Goal: Task Accomplishment & Management: Manage account settings

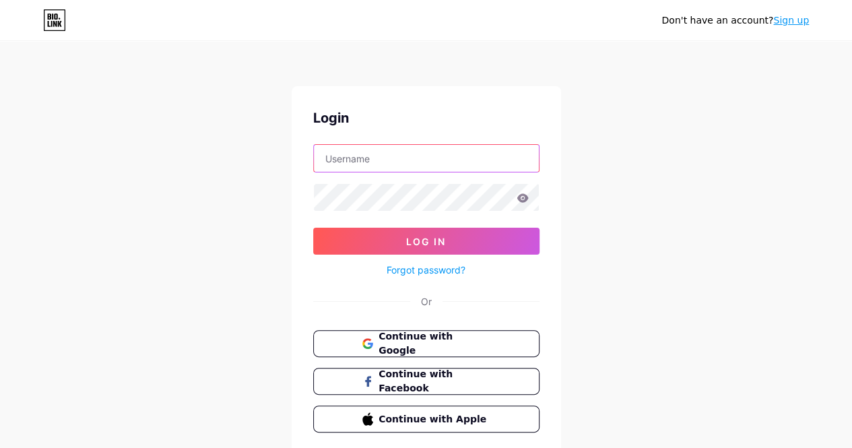
drag, startPoint x: 0, startPoint y: 0, endPoint x: 421, endPoint y: 145, distance: 445.4
click at [421, 145] on input "text" at bounding box center [426, 158] width 225 height 27
click at [403, 157] on input "text" at bounding box center [426, 158] width 225 height 27
type input "S"
type input "saefullh_"
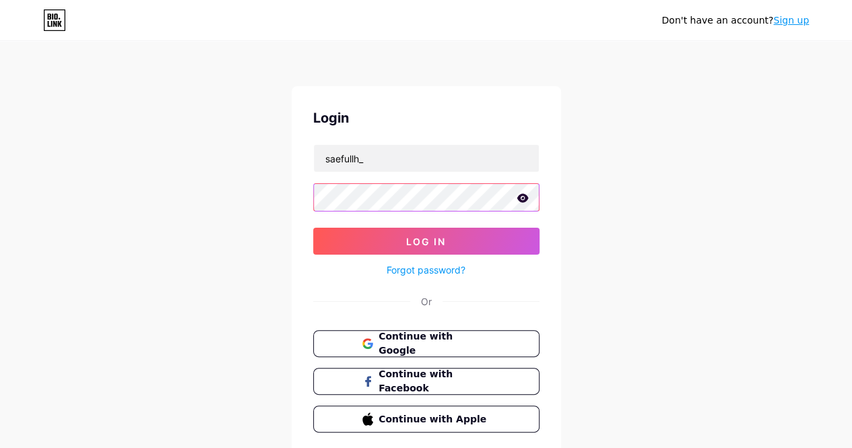
click at [313, 228] on button "Log In" at bounding box center [426, 241] width 226 height 27
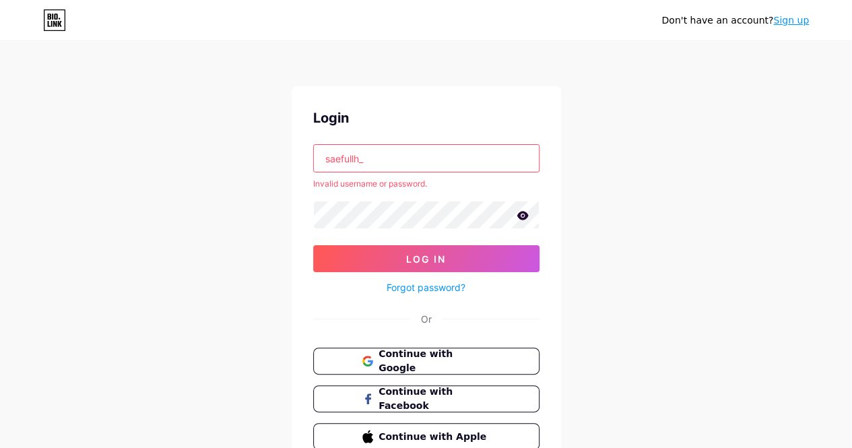
click at [521, 211] on icon at bounding box center [522, 215] width 11 height 9
click at [413, 354] on span "Continue with Google" at bounding box center [434, 361] width 112 height 29
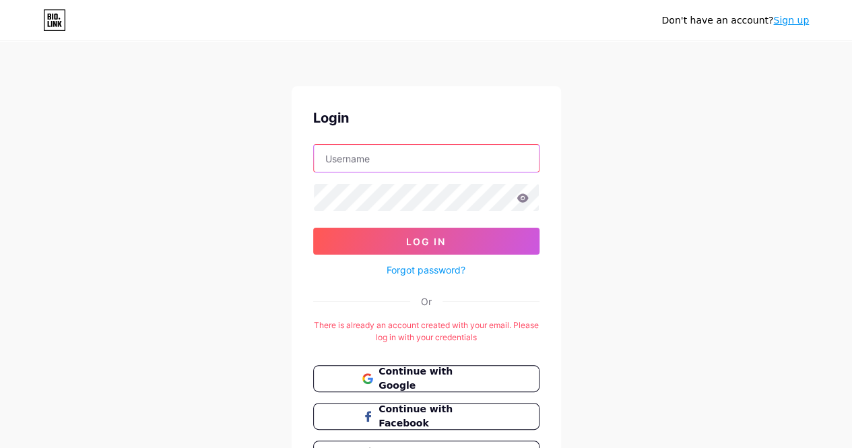
click at [453, 165] on input "text" at bounding box center [426, 158] width 225 height 27
type input "[EMAIL_ADDRESS][DOMAIN_NAME]"
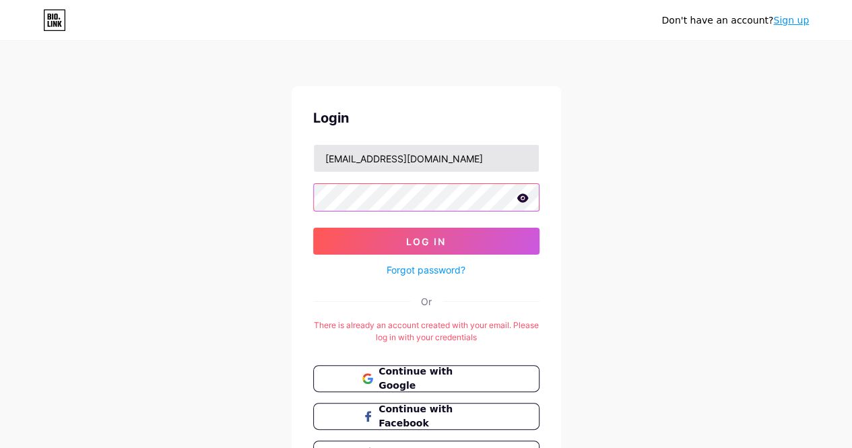
click at [313, 228] on button "Log In" at bounding box center [426, 241] width 226 height 27
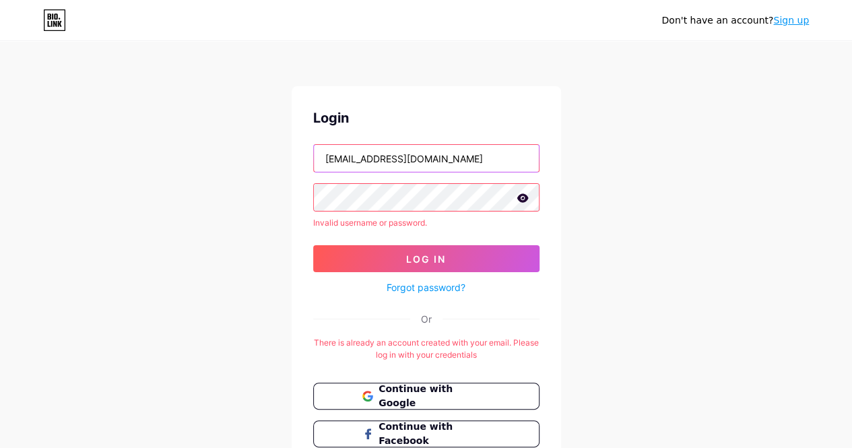
click at [457, 170] on input "[EMAIL_ADDRESS][DOMAIN_NAME]" at bounding box center [426, 158] width 225 height 27
type input "saefullh_"
click at [528, 200] on icon at bounding box center [523, 197] width 12 height 9
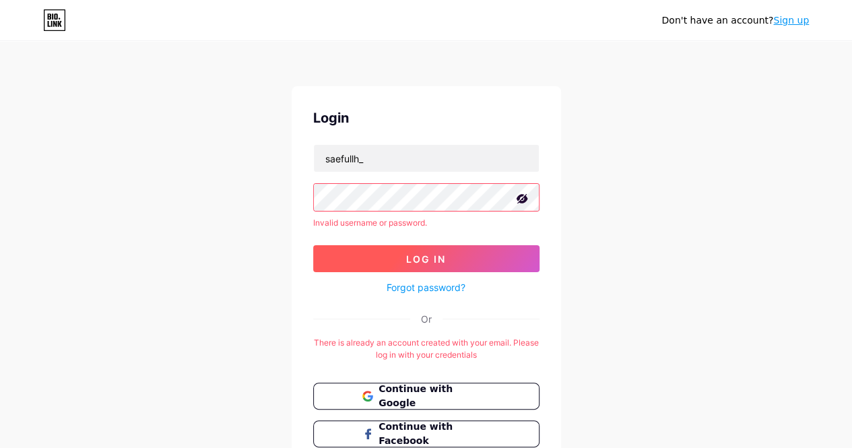
click at [466, 252] on button "Log In" at bounding box center [426, 258] width 226 height 27
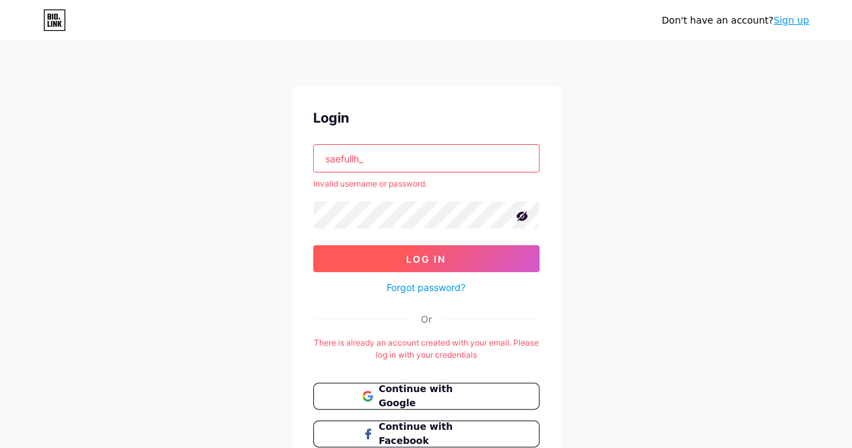
click at [443, 260] on span "Log In" at bounding box center [426, 258] width 40 height 11
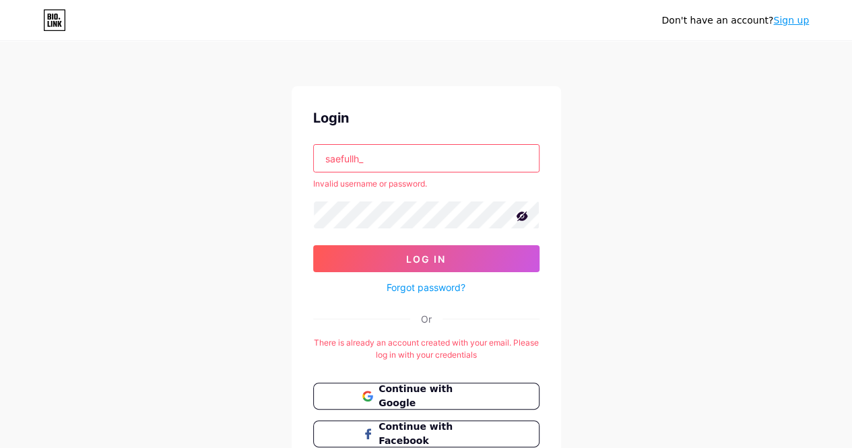
click at [438, 151] on input "saefullh_" at bounding box center [426, 158] width 225 height 27
click at [438, 151] on input "text" at bounding box center [426, 158] width 225 height 27
type input "[EMAIL_ADDRESS][DOMAIN_NAME]"
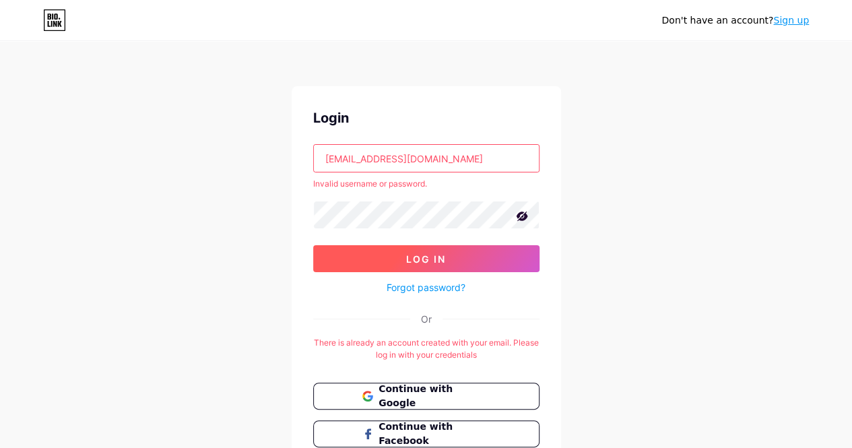
click at [393, 257] on button "Log In" at bounding box center [426, 258] width 226 height 27
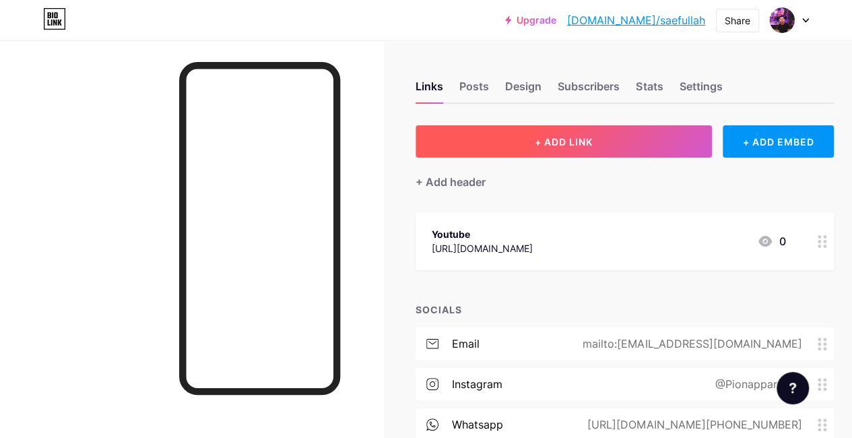
click at [688, 130] on button "+ ADD LINK" at bounding box center [564, 141] width 296 height 32
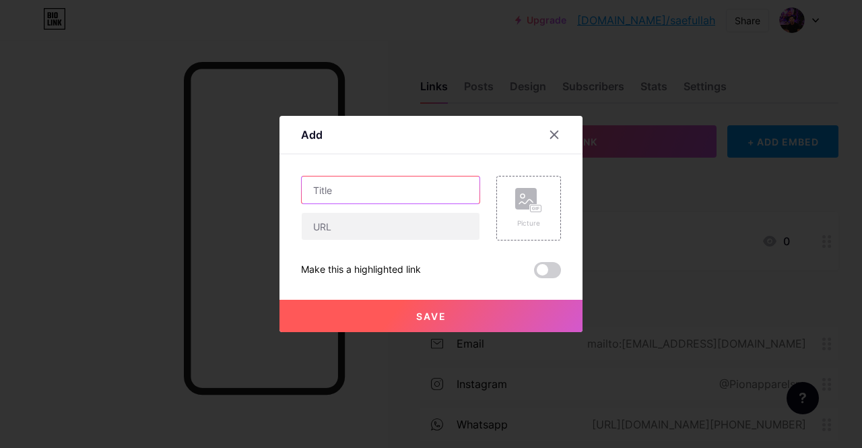
click at [451, 187] on input "text" at bounding box center [391, 189] width 178 height 27
type input "S"
type input "d"
type input "Donasi"
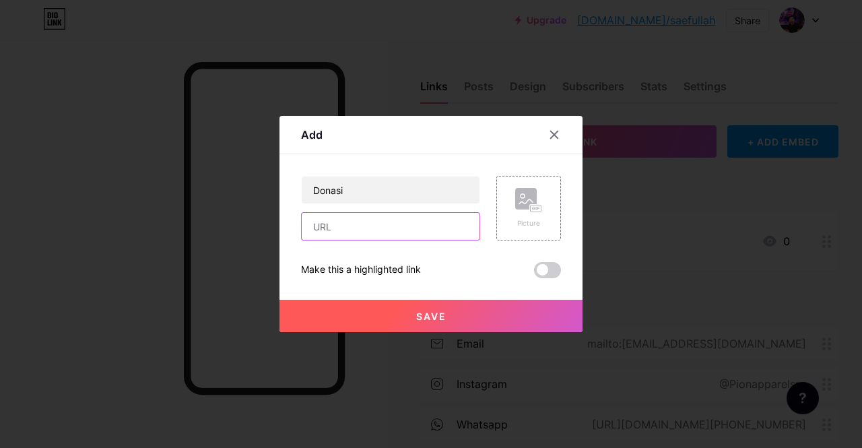
click at [326, 226] on input "text" at bounding box center [391, 226] width 178 height 27
paste input "[URL][DOMAIN_NAME]"
type input "[URL][DOMAIN_NAME]"
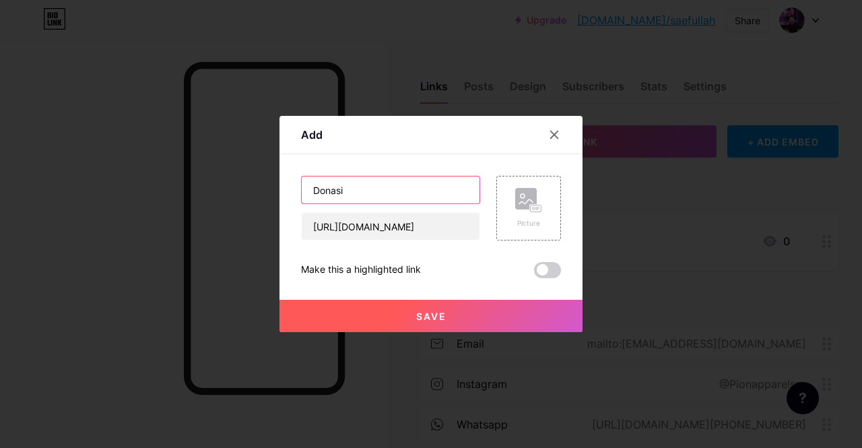
click at [407, 201] on input "Donasi" at bounding box center [391, 189] width 178 height 27
type input "s"
type input "Sawer Bos"
click at [417, 300] on button "Save" at bounding box center [431, 316] width 303 height 32
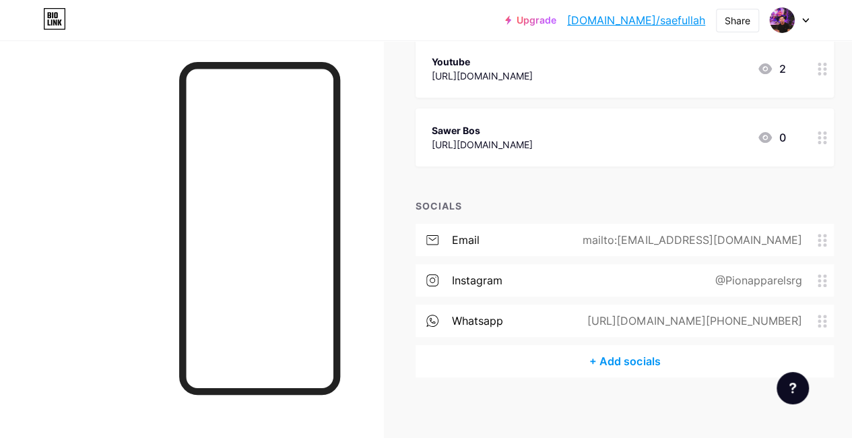
scroll to position [178, 0]
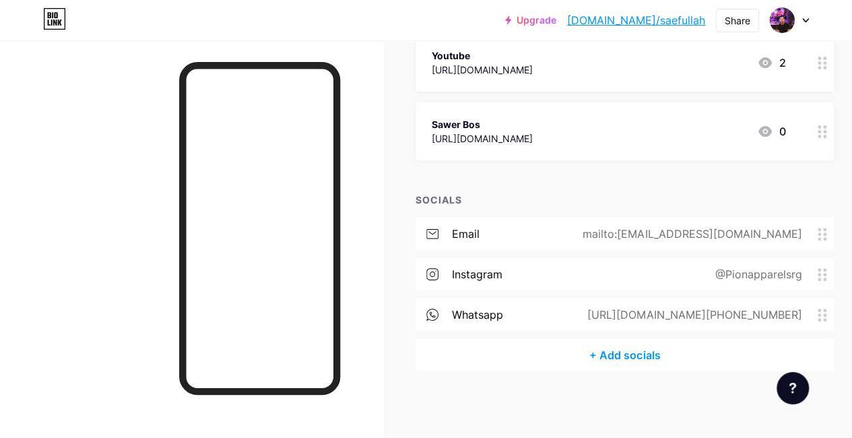
click at [797, 314] on div "[URL][DOMAIN_NAME][PHONE_NUMBER]" at bounding box center [692, 314] width 252 height 16
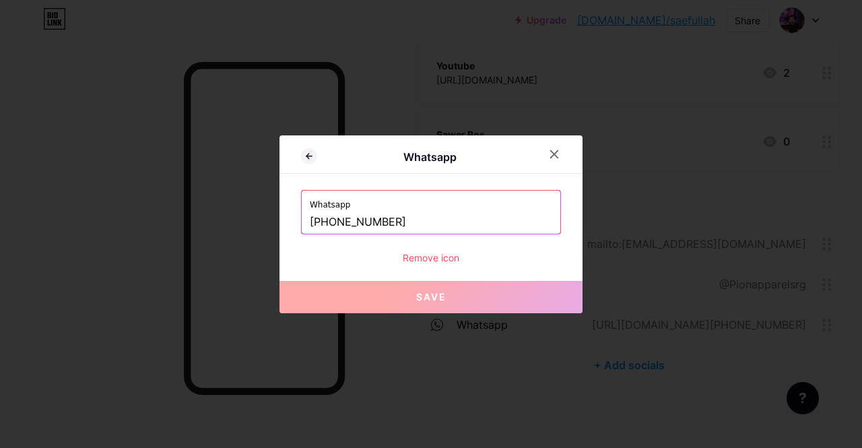
click at [500, 214] on input "[PHONE_NUMBER]" at bounding box center [431, 222] width 242 height 23
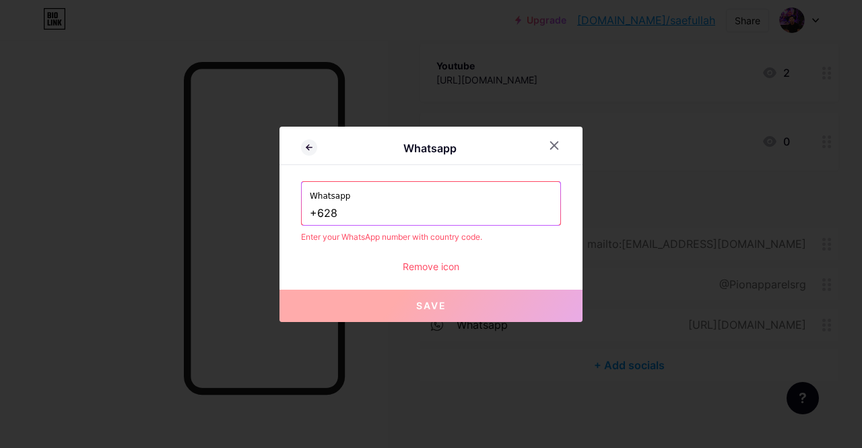
click at [469, 218] on input "+628" at bounding box center [431, 213] width 242 height 23
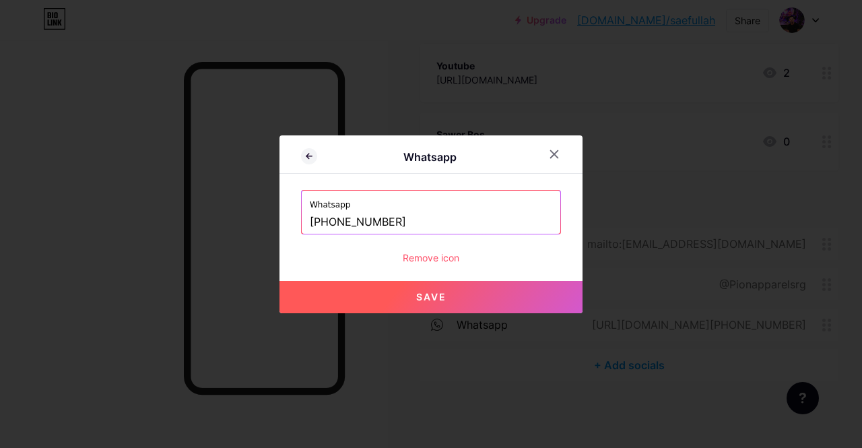
type input "[PHONE_NUMBER]"
drag, startPoint x: 411, startPoint y: 220, endPoint x: 294, endPoint y: 222, distance: 117.2
click at [294, 222] on div "Whatsapp Whatsapp [PHONE_NUMBER] Remove icon Save" at bounding box center [431, 224] width 303 height 178
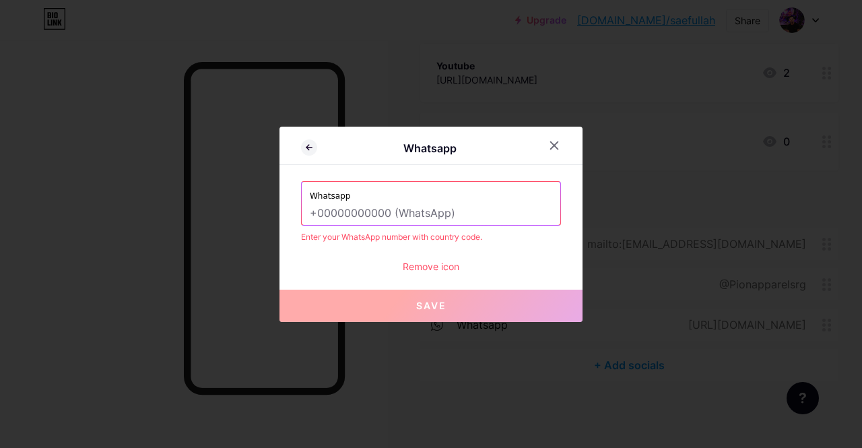
click at [435, 269] on div "Remove icon" at bounding box center [431, 266] width 260 height 14
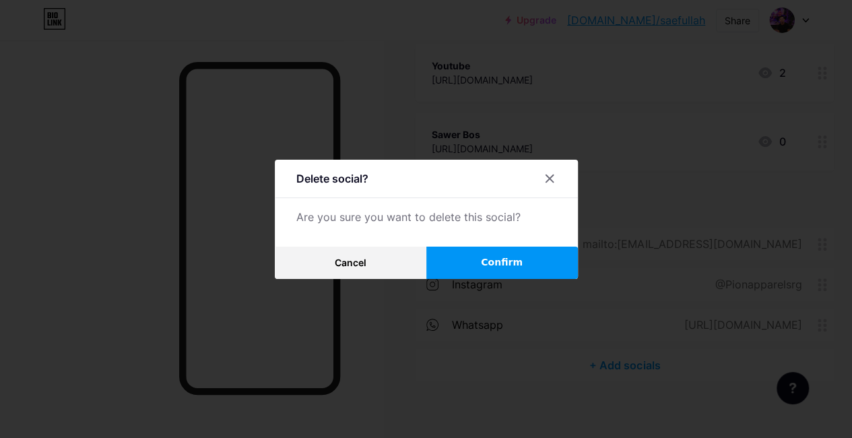
click at [459, 267] on button "Confirm" at bounding box center [502, 263] width 152 height 32
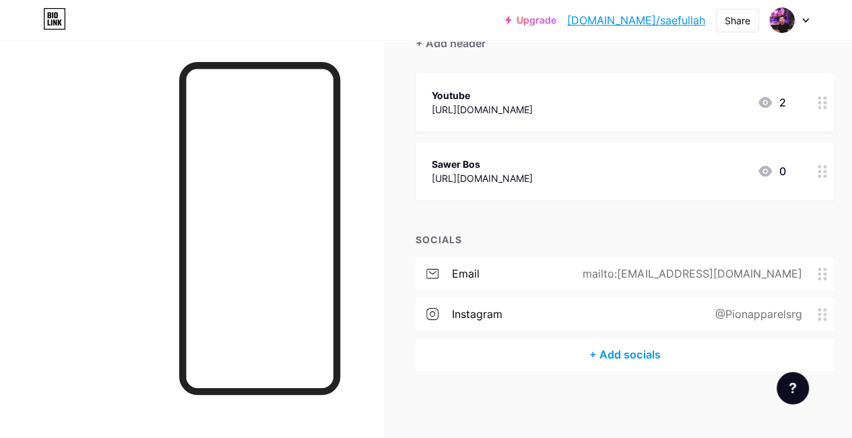
scroll to position [138, 0]
click at [608, 352] on div "+ Add socials" at bounding box center [625, 355] width 418 height 32
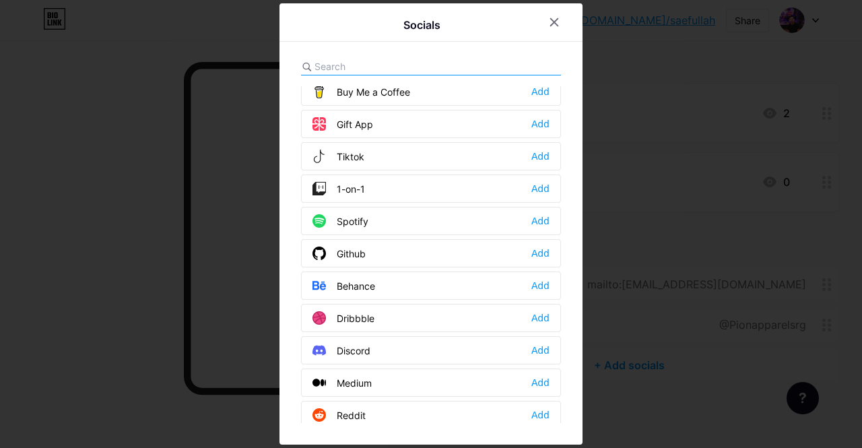
scroll to position [158, 0]
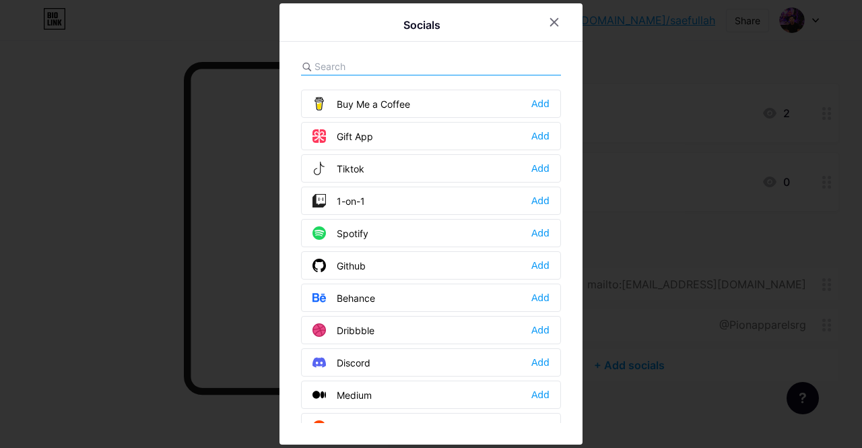
click at [350, 61] on input "text" at bounding box center [389, 66] width 149 height 14
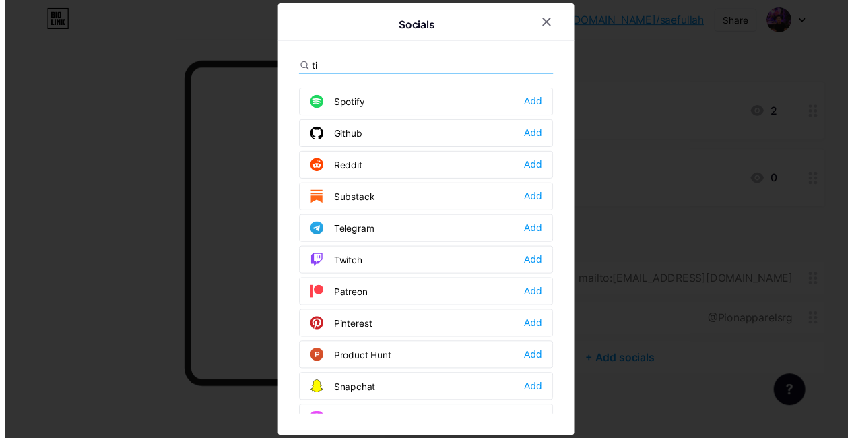
scroll to position [0, 0]
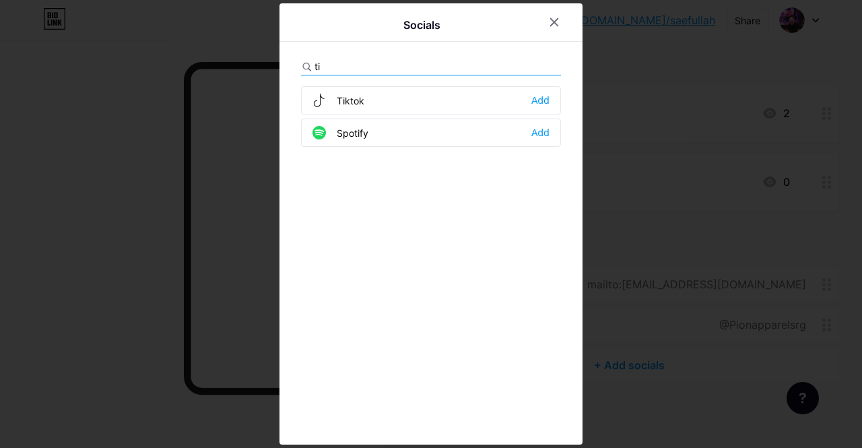
type input "ti"
click at [387, 108] on div "Tiktok Add" at bounding box center [431, 100] width 260 height 28
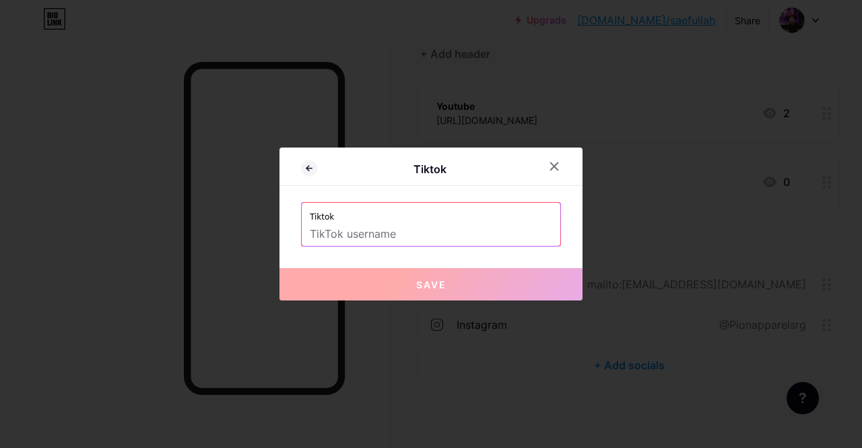
click at [387, 234] on input "text" at bounding box center [431, 234] width 242 height 23
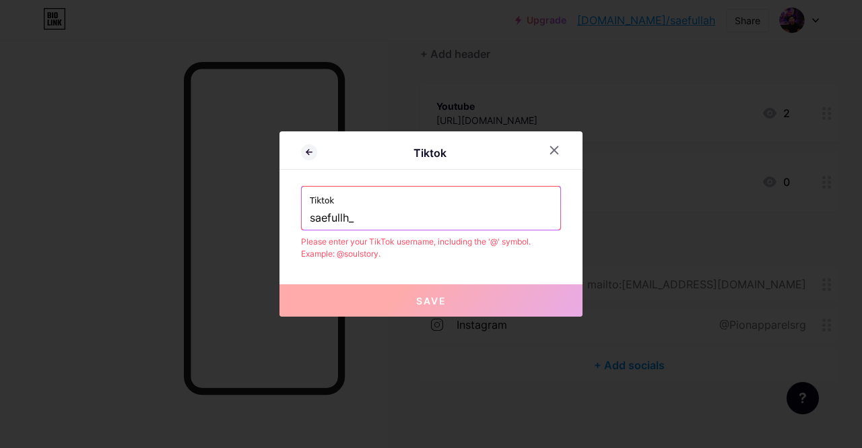
click at [311, 220] on input "saefullh_" at bounding box center [431, 218] width 242 height 23
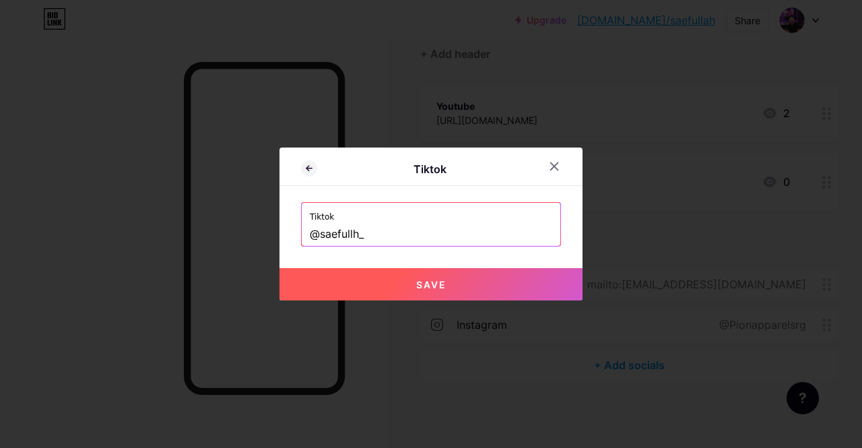
click at [440, 284] on span "Save" at bounding box center [431, 284] width 30 height 11
type input "[URL][DOMAIN_NAME]"
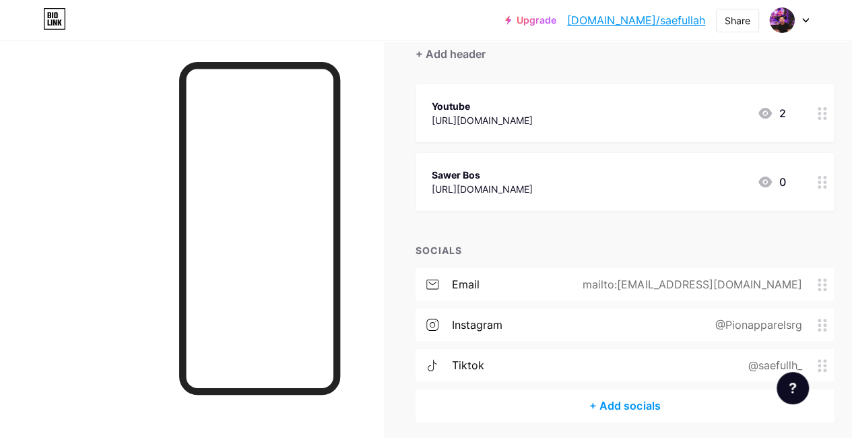
click at [512, 362] on div "tiktok @saefullh_" at bounding box center [625, 365] width 418 height 32
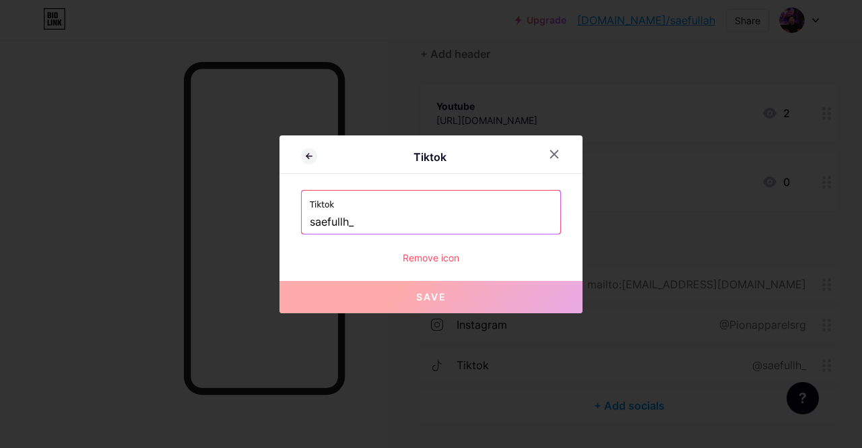
click at [400, 220] on input "saefullh_" at bounding box center [431, 222] width 242 height 23
paste input "@"
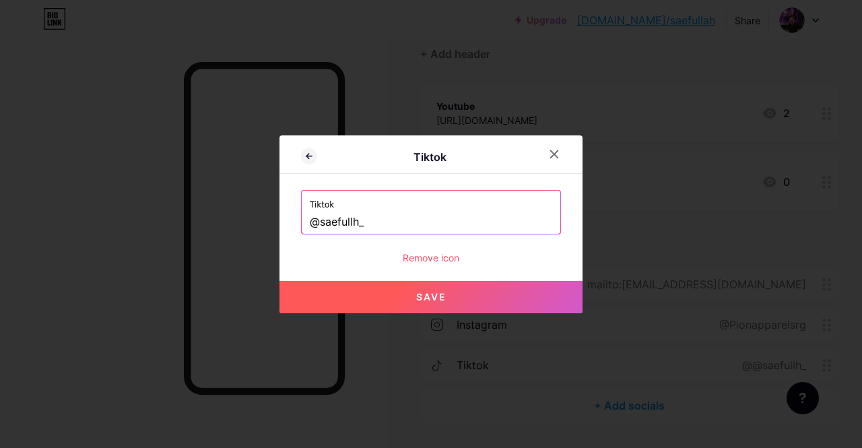
click at [453, 291] on button "Save" at bounding box center [431, 297] width 303 height 32
type input "[URL][DOMAIN_NAME]"
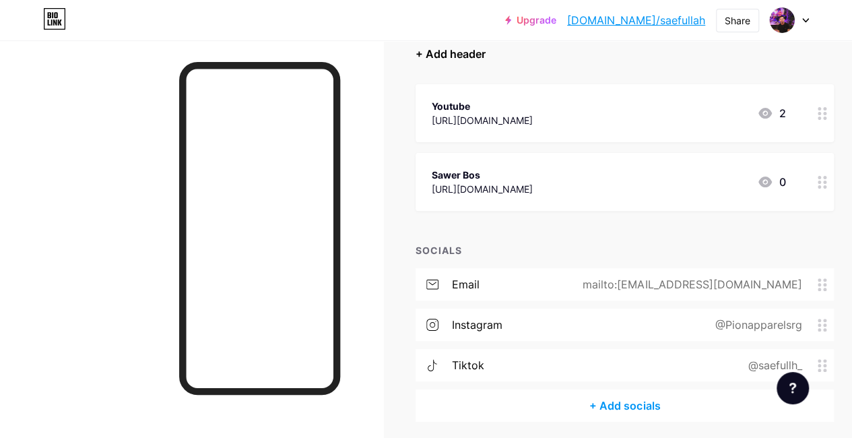
click at [480, 51] on div "+ Add header" at bounding box center [451, 54] width 70 height 16
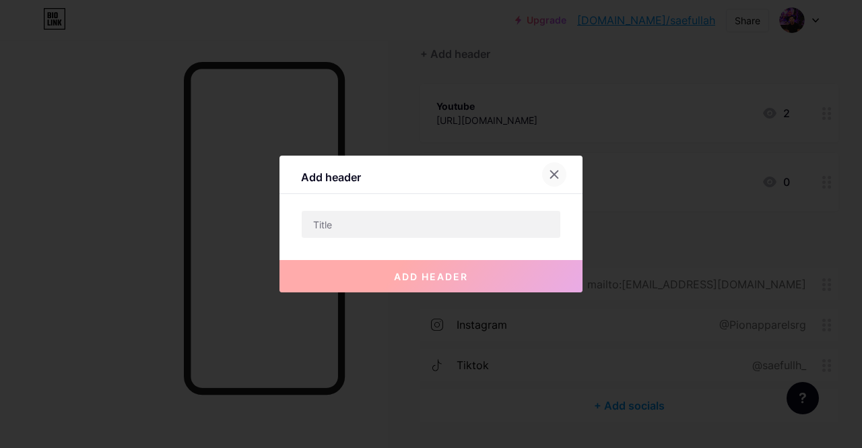
click at [555, 169] on div at bounding box center [554, 174] width 24 height 24
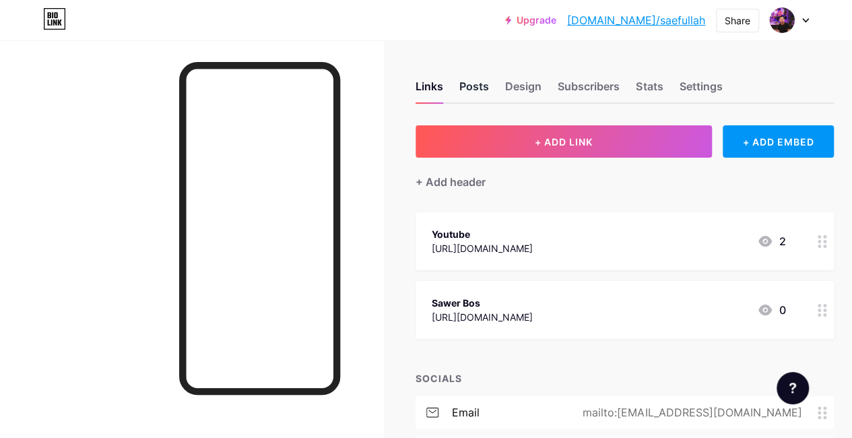
click at [473, 81] on div "Posts" at bounding box center [474, 90] width 30 height 24
click at [512, 84] on div "Design" at bounding box center [523, 90] width 36 height 24
click at [582, 78] on div "Subscribers" at bounding box center [589, 90] width 62 height 24
click at [637, 84] on div "Links Posts Design Subscribers Stats Settings" at bounding box center [625, 80] width 418 height 47
click at [653, 86] on div "Stats" at bounding box center [649, 90] width 27 height 24
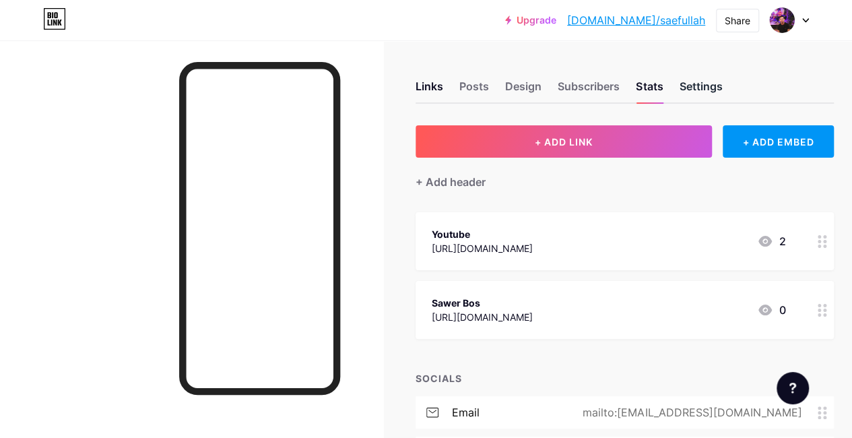
click at [688, 87] on div "Settings" at bounding box center [700, 90] width 43 height 24
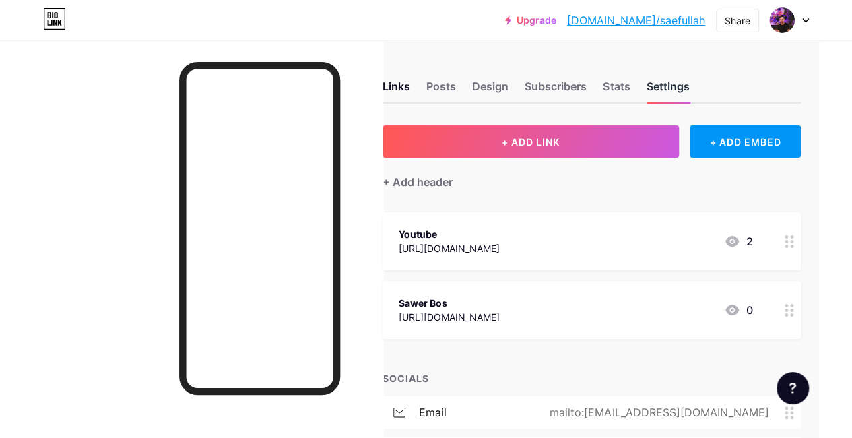
scroll to position [0, 43]
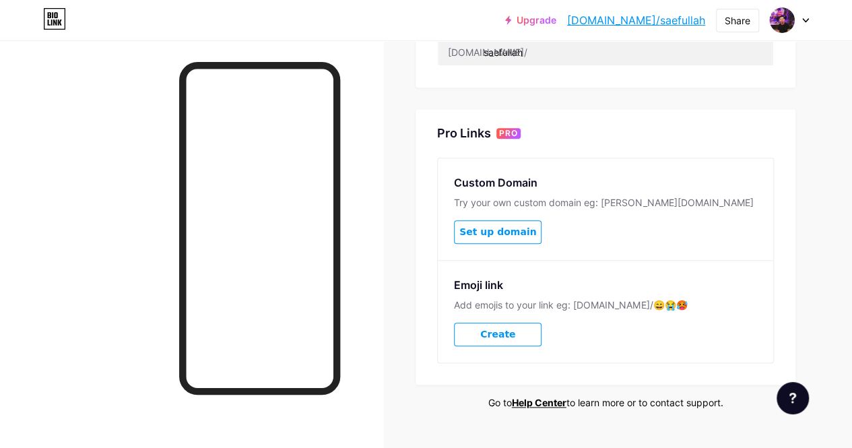
scroll to position [626, 0]
